Goal: Task Accomplishment & Management: Manage account settings

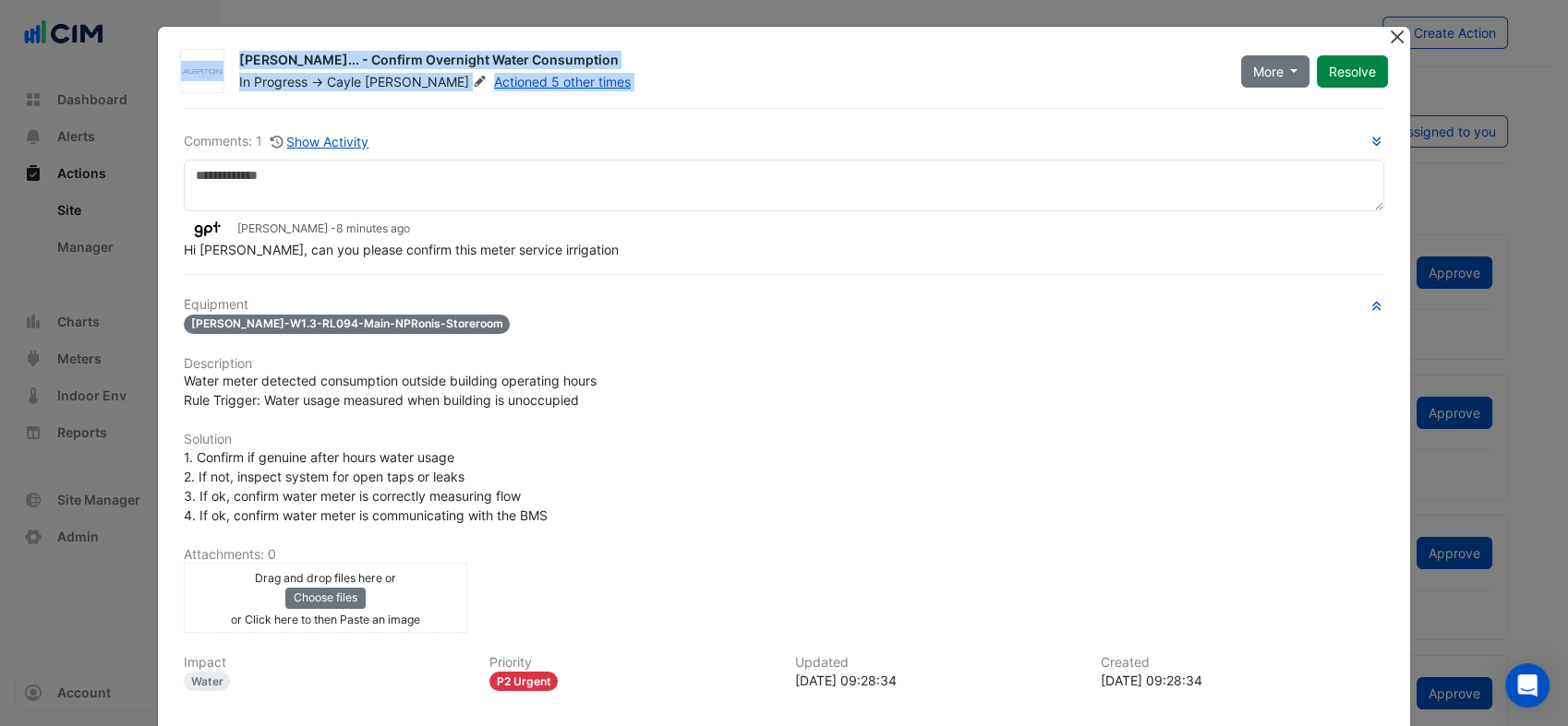
drag, startPoint x: 1376, startPoint y: 32, endPoint x: 1389, endPoint y: 32, distance: 13.0
click at [1389, 32] on app-escalated-ticket-details-modal "[PERSON_NAME]... - Confirm Overnight Water Consumption In Progress -> [PERSON_N…" at bounding box center [784, 449] width 1252 height 844
click at [1389, 32] on button "Close" at bounding box center [1396, 36] width 19 height 19
